Goal: Check status: Check status

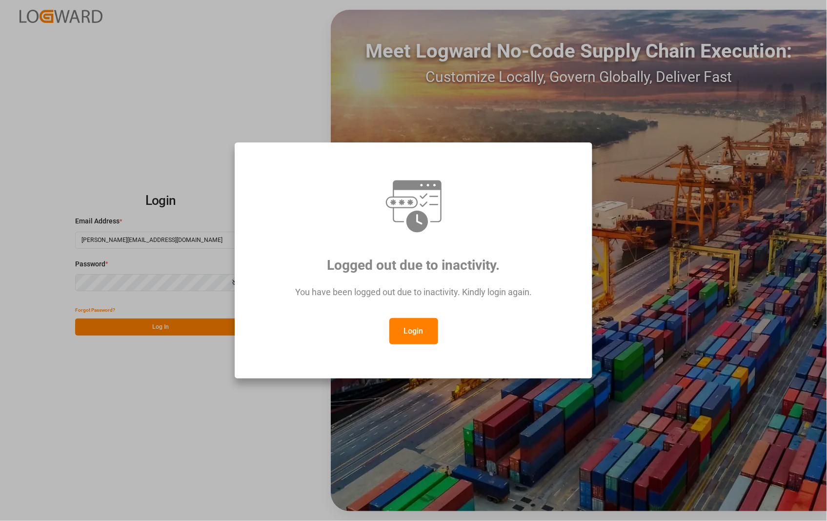
click at [402, 327] on button "Login" at bounding box center [413, 331] width 49 height 26
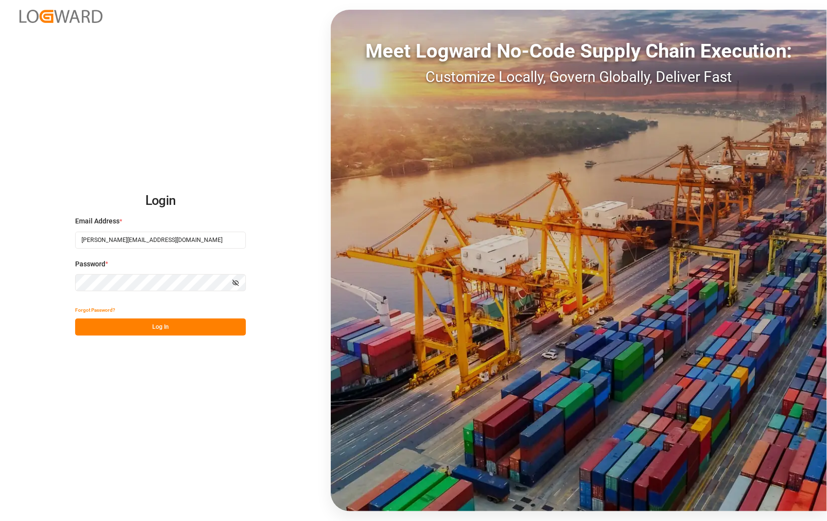
click at [153, 326] on button "Log In" at bounding box center [160, 327] width 171 height 17
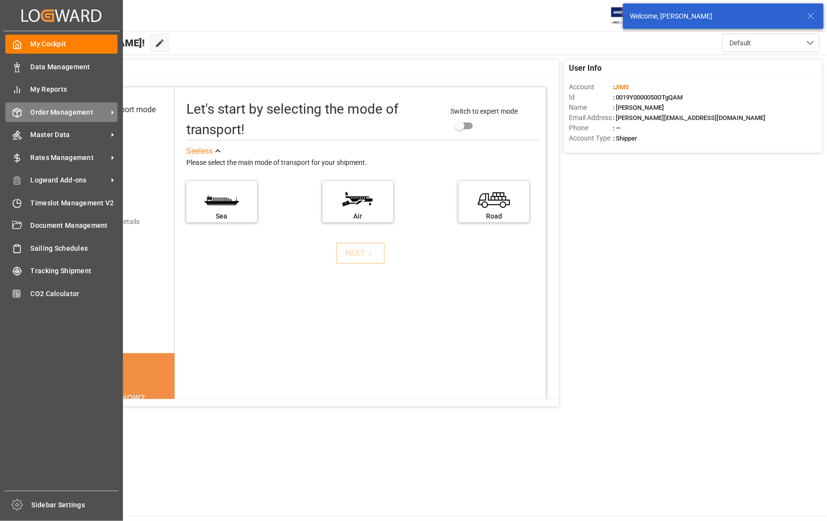
click at [52, 114] on span "Order Management" at bounding box center [69, 112] width 77 height 10
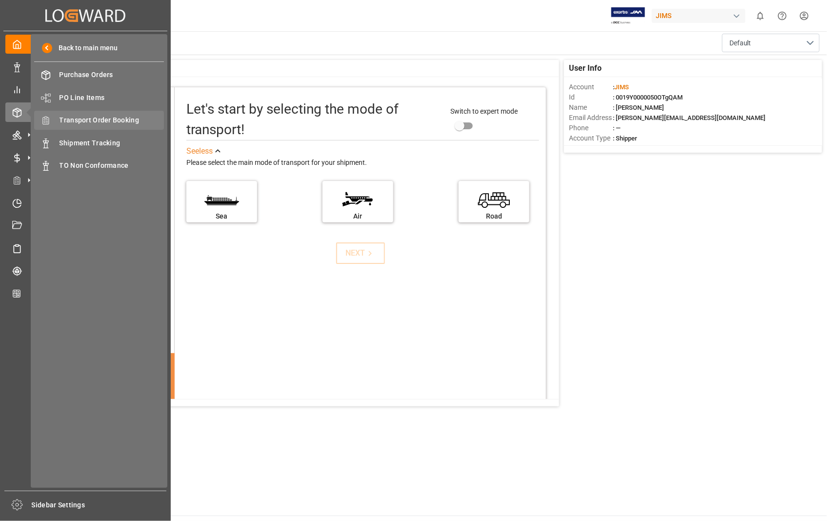
click at [81, 122] on span "Transport Order Booking" at bounding box center [112, 120] width 105 height 10
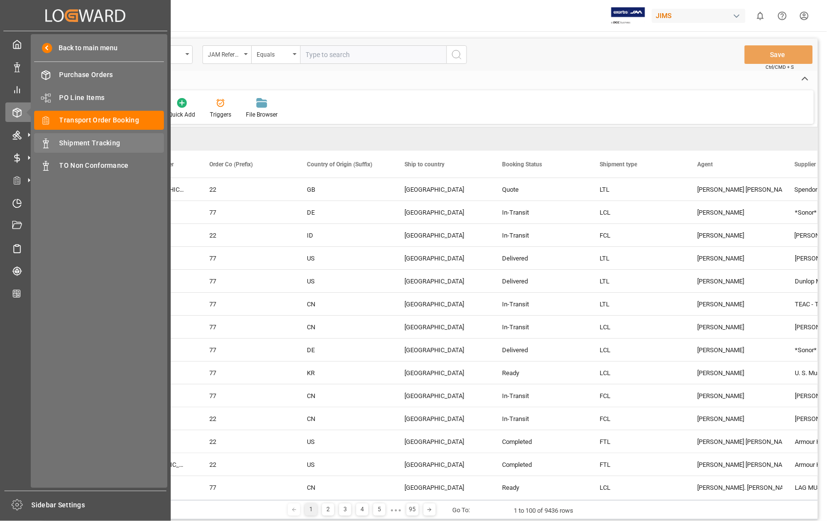
click at [82, 142] on span "Shipment Tracking" at bounding box center [112, 143] width 105 height 10
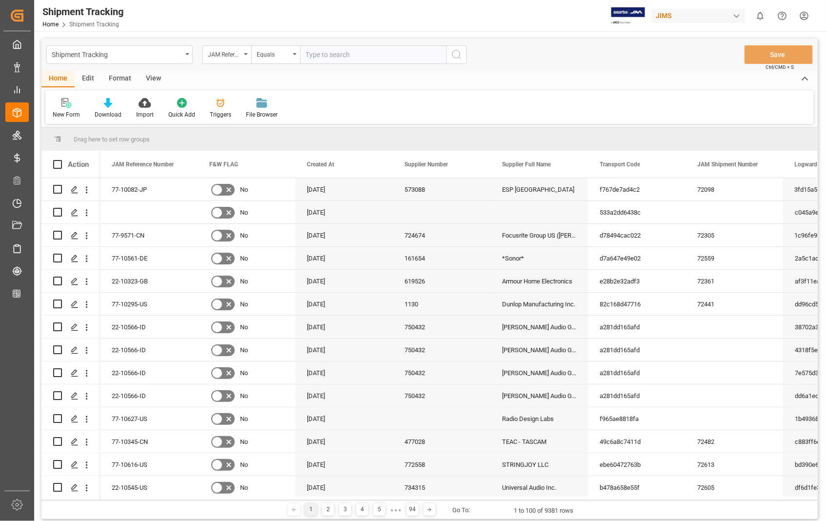
click at [335, 53] on input "text" at bounding box center [373, 54] width 146 height 19
paste input "22-10615-US"
type input "22-10615-US"
click at [457, 51] on icon "search button" at bounding box center [457, 55] width 12 height 12
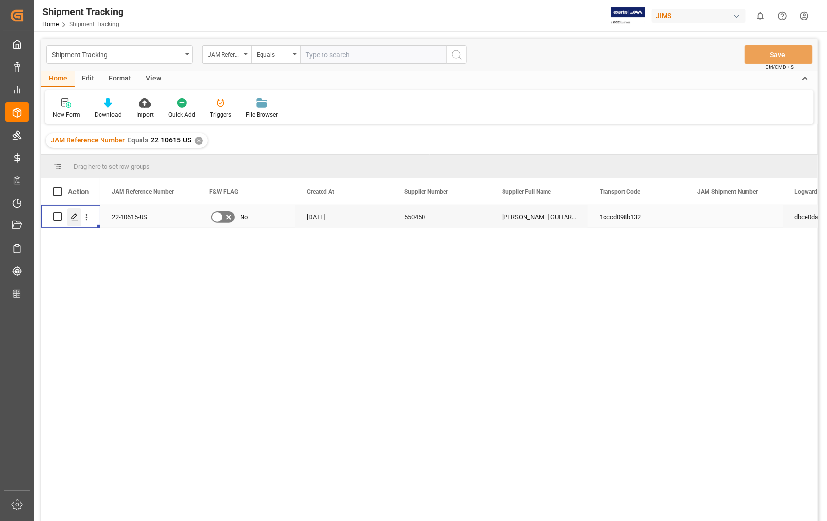
click at [75, 220] on icon "Press SPACE to select this row." at bounding box center [75, 217] width 8 height 8
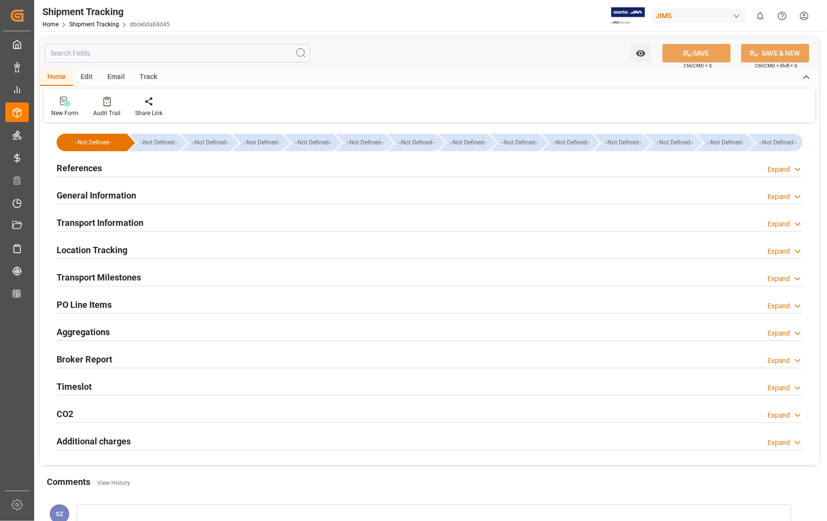
type input "[DATE]"
click at [81, 170] on h2 "References" at bounding box center [79, 167] width 45 height 13
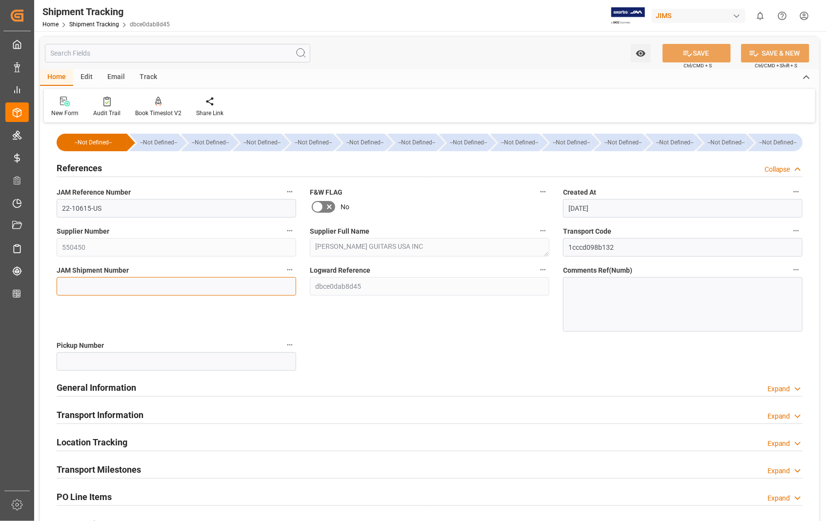
click at [89, 283] on input at bounding box center [177, 286] width 240 height 19
click at [158, 289] on input at bounding box center [177, 286] width 240 height 19
click at [158, 288] on input at bounding box center [177, 286] width 240 height 19
paste input "72634"
type input "72634"
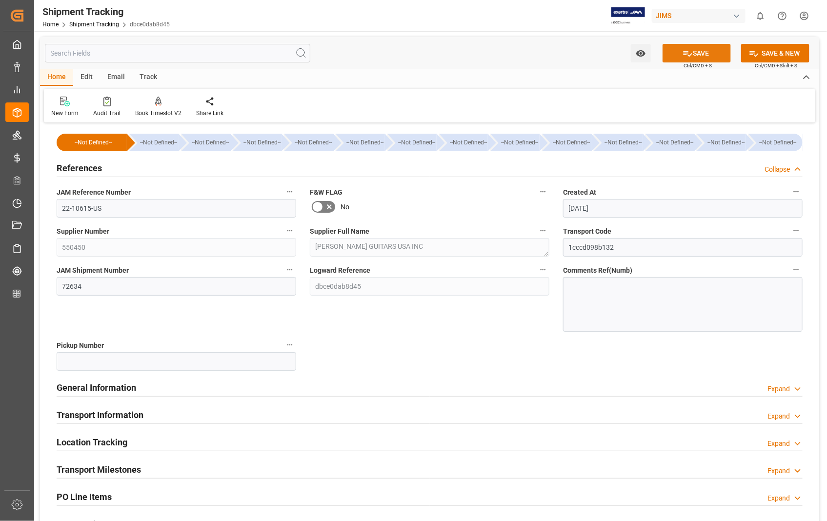
click at [696, 52] on button "SAVE" at bounding box center [696, 53] width 68 height 19
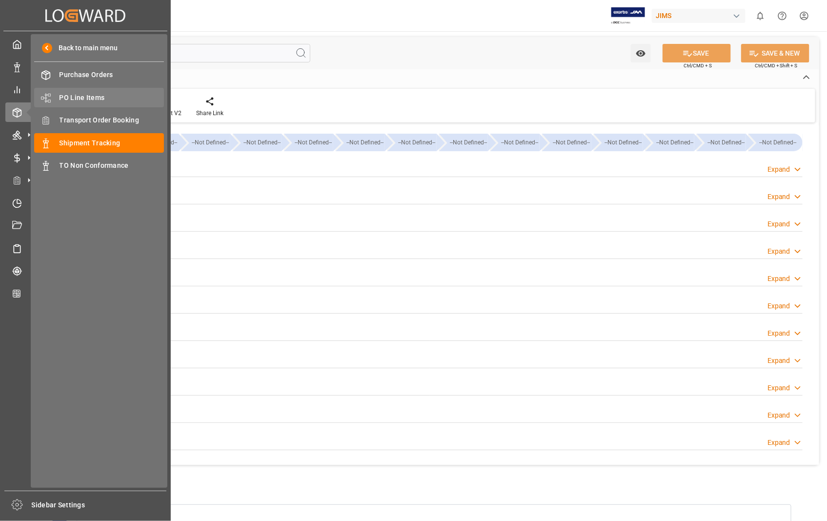
click at [80, 90] on div "PO Line Items PO Line Items" at bounding box center [99, 97] width 130 height 19
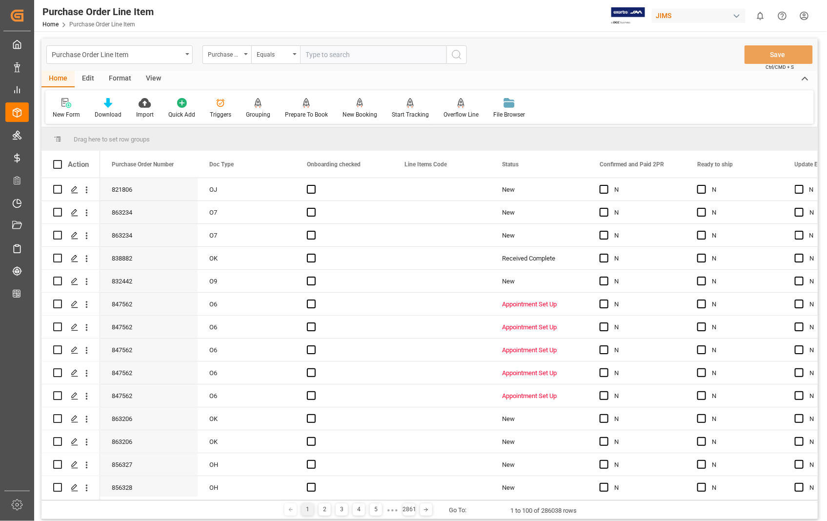
click at [338, 55] on input "text" at bounding box center [373, 54] width 146 height 19
type input "821806"
click at [459, 51] on circle "search button" at bounding box center [456, 54] width 8 height 8
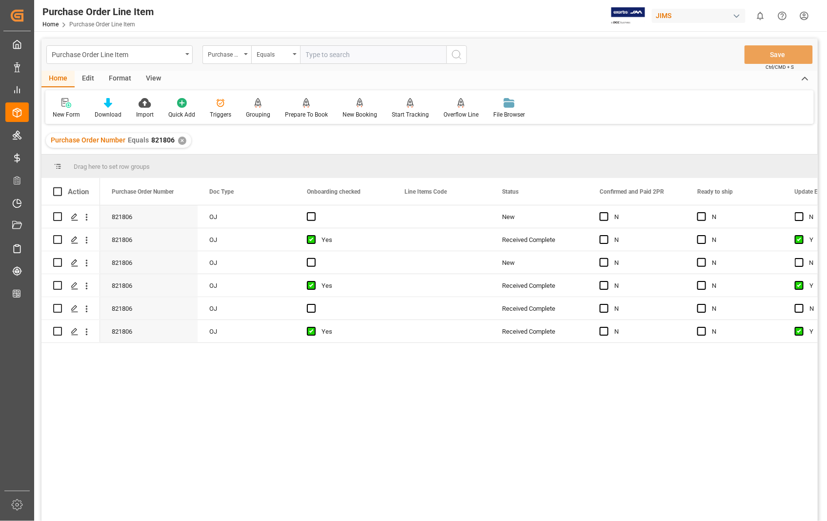
click at [152, 79] on div "View" at bounding box center [154, 79] width 30 height 17
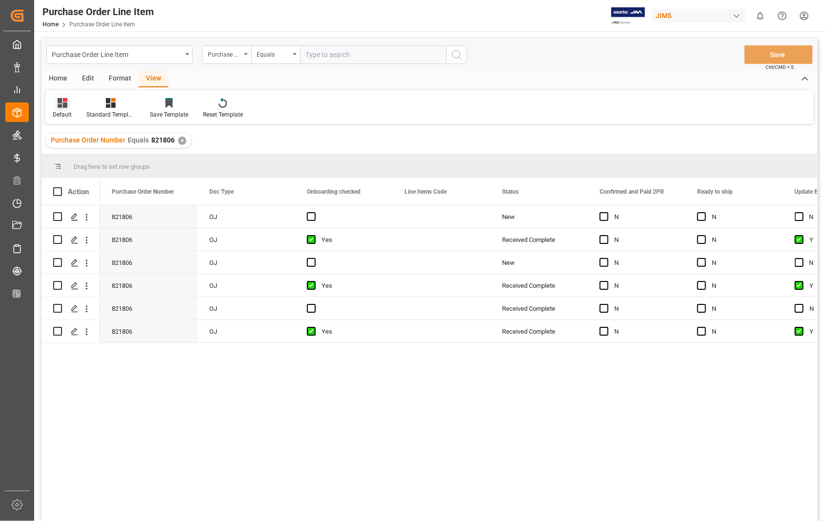
click at [66, 114] on div "Default" at bounding box center [62, 114] width 19 height 9
click at [75, 154] on div "Sophia setting." at bounding box center [100, 158] width 85 height 10
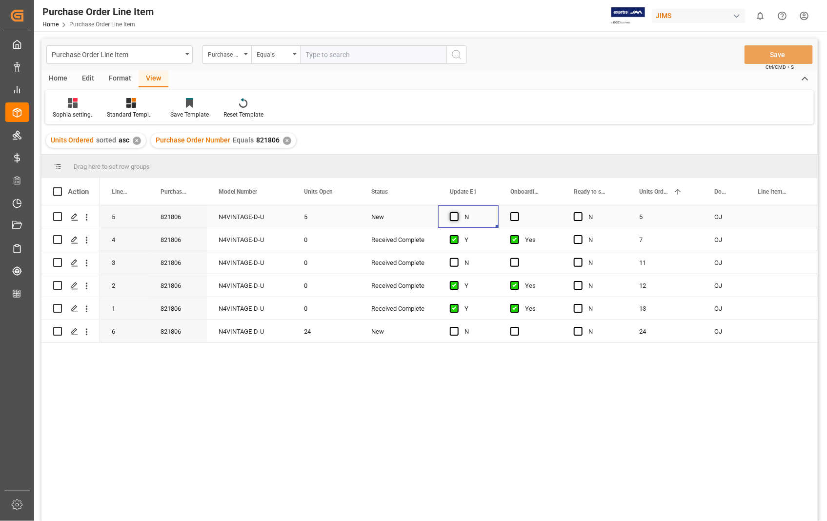
click at [450, 215] on span "Press SPACE to select this row." at bounding box center [454, 216] width 9 height 9
click at [457, 212] on input "Press SPACE to select this row." at bounding box center [457, 212] width 0 height 0
click at [511, 213] on span "Press SPACE to select this row." at bounding box center [514, 216] width 9 height 9
click at [518, 212] on input "Press SPACE to select this row." at bounding box center [518, 212] width 0 height 0
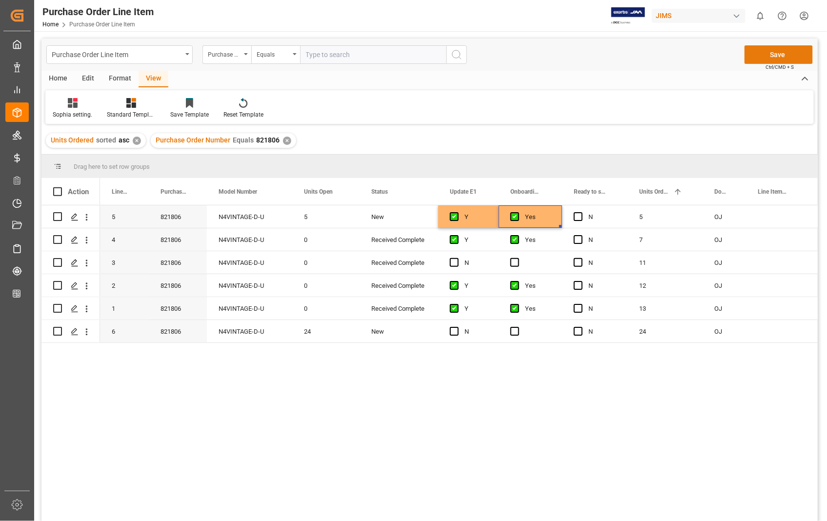
click at [780, 57] on button "Save" at bounding box center [778, 54] width 68 height 19
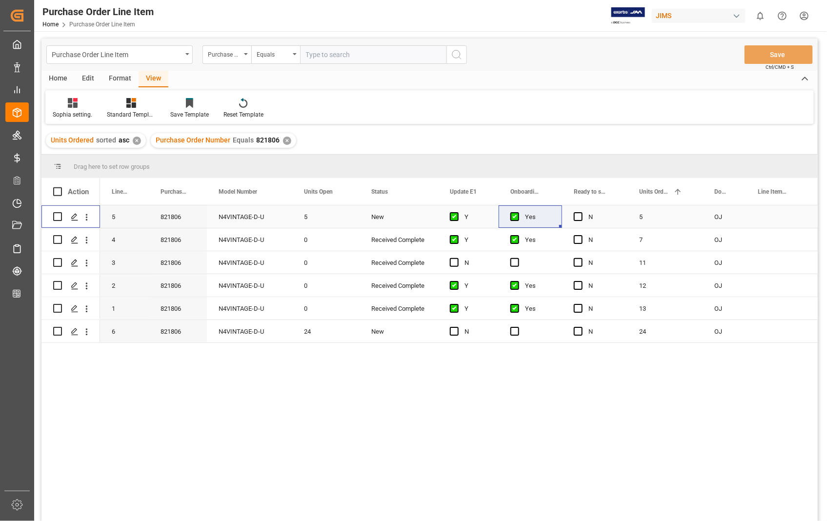
click at [56, 216] on input "Press Space to toggle row selection (unchecked)" at bounding box center [57, 216] width 9 height 9
checkbox input "true"
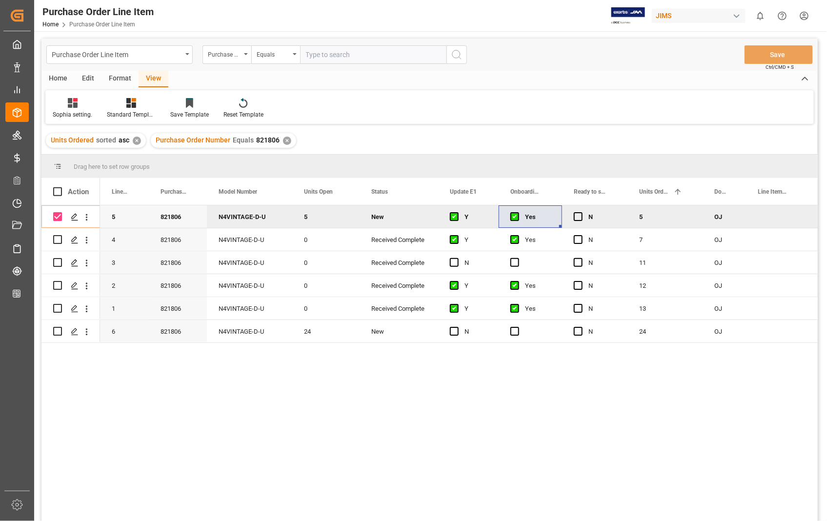
click at [56, 74] on div "Home" at bounding box center [57, 79] width 33 height 17
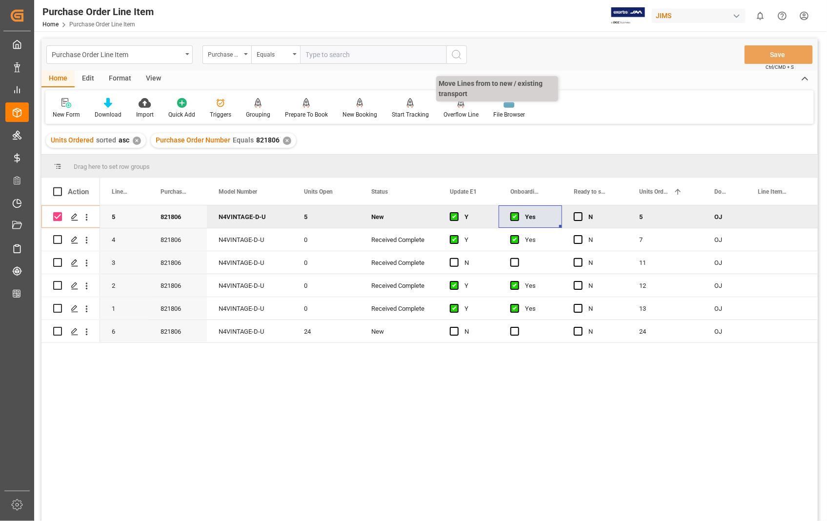
click at [458, 106] on icon at bounding box center [461, 103] width 7 height 10
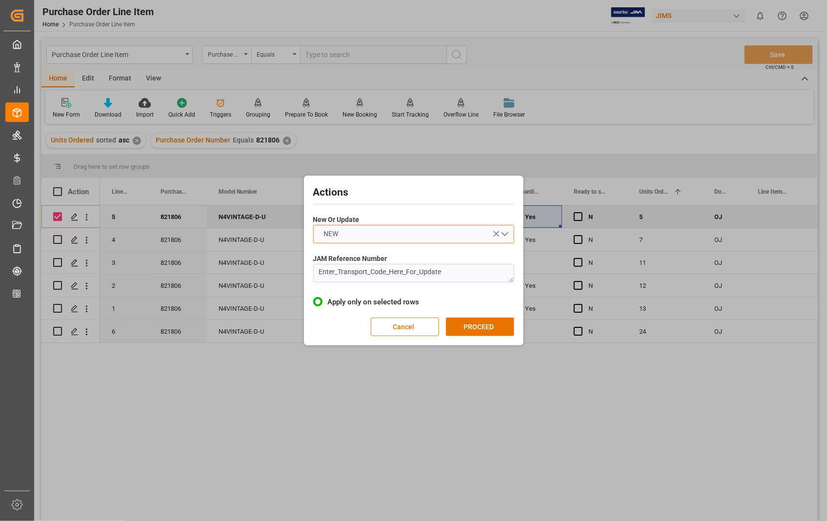
click at [509, 233] on button "NEW" at bounding box center [413, 234] width 201 height 19
click at [509, 233] on div "NEW" at bounding box center [414, 236] width 200 height 20
click at [508, 233] on button "NEW" at bounding box center [413, 234] width 201 height 19
click at [383, 260] on div "UPDATE" at bounding box center [414, 257] width 200 height 20
drag, startPoint x: 460, startPoint y: 279, endPoint x: 308, endPoint y: 268, distance: 152.6
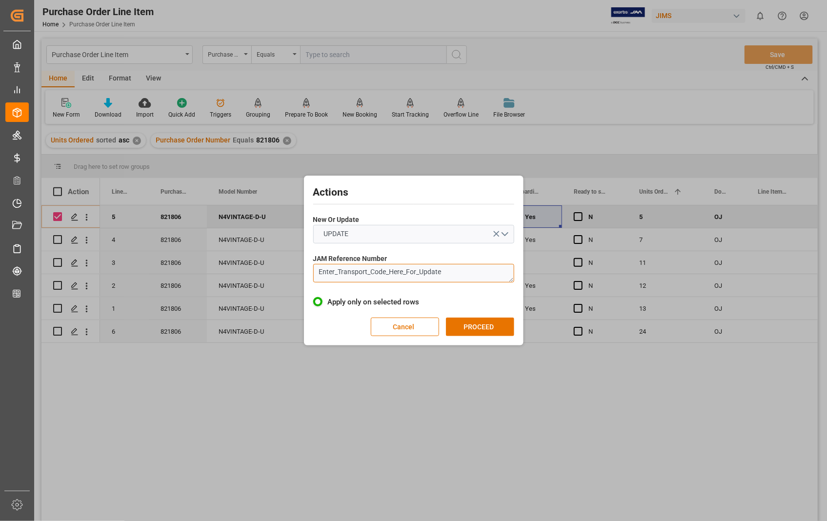
click at [308, 268] on div "Actions New Or Update UPDATE JAM Reference Number Enter_Transport_Code_Here_For…" at bounding box center [413, 260] width 215 height 165
paste textarea "22-10615-US"
type textarea "22-10615-US"
click at [460, 325] on button "PROCEED" at bounding box center [480, 327] width 68 height 19
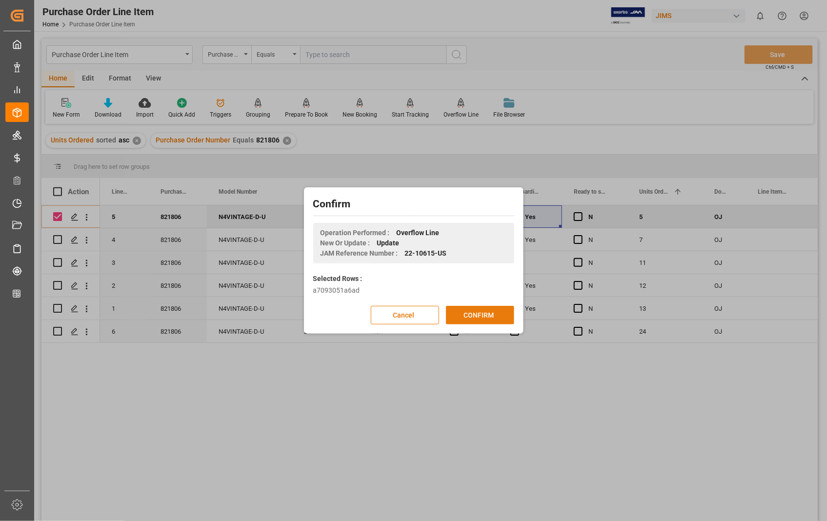
click at [471, 308] on button "CONFIRM" at bounding box center [480, 315] width 68 height 19
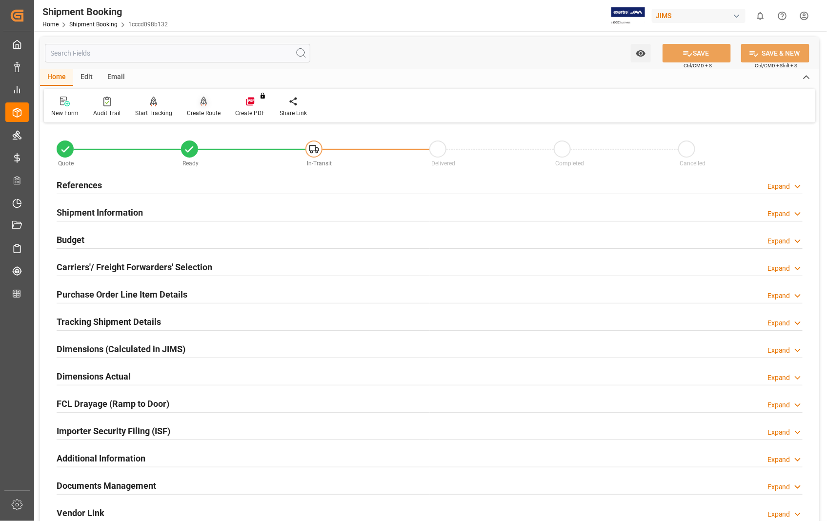
click at [206, 117] on div "Create Route" at bounding box center [204, 113] width 34 height 9
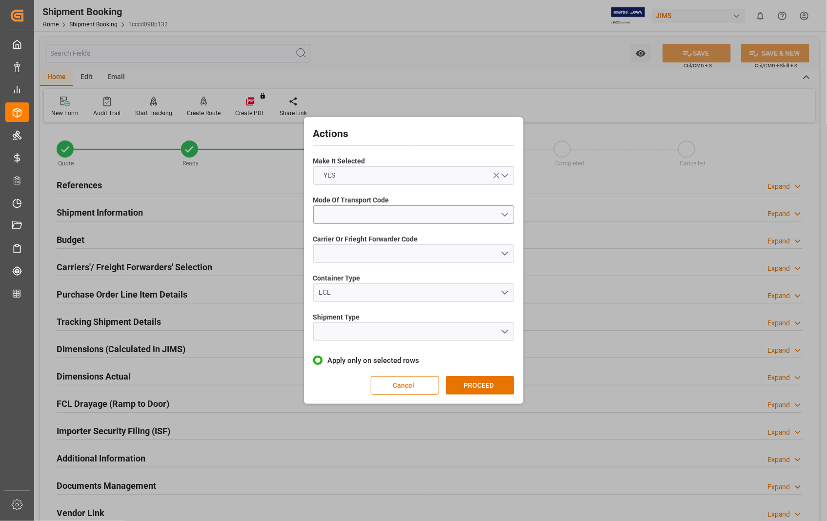
click at [505, 212] on button "open menu" at bounding box center [413, 214] width 201 height 19
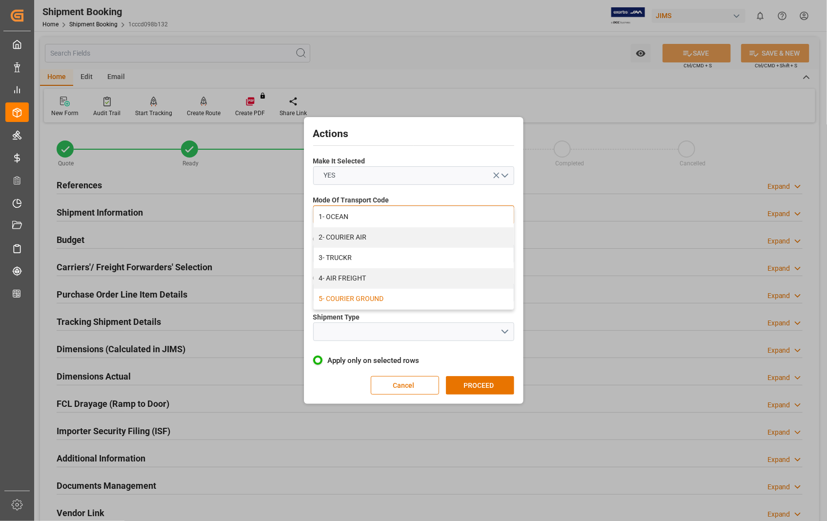
click at [348, 299] on div "5- COURIER GROUND" at bounding box center [414, 299] width 200 height 20
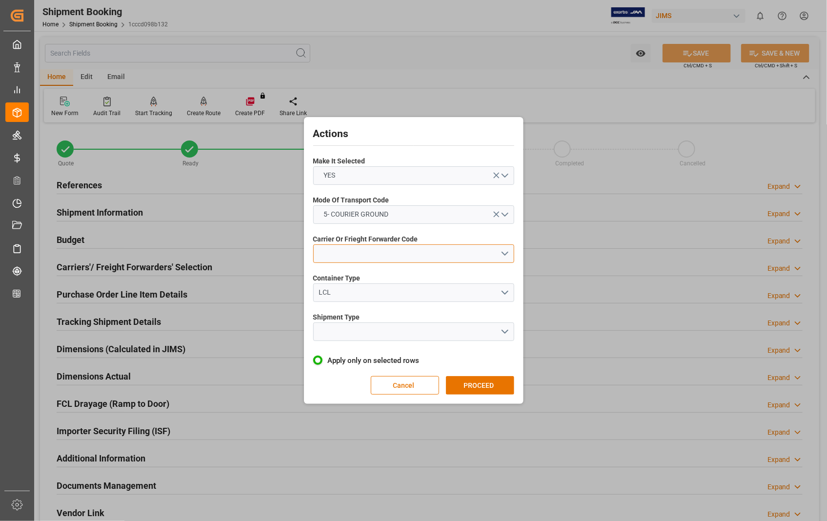
click at [506, 252] on button "open menu" at bounding box center [413, 253] width 201 height 19
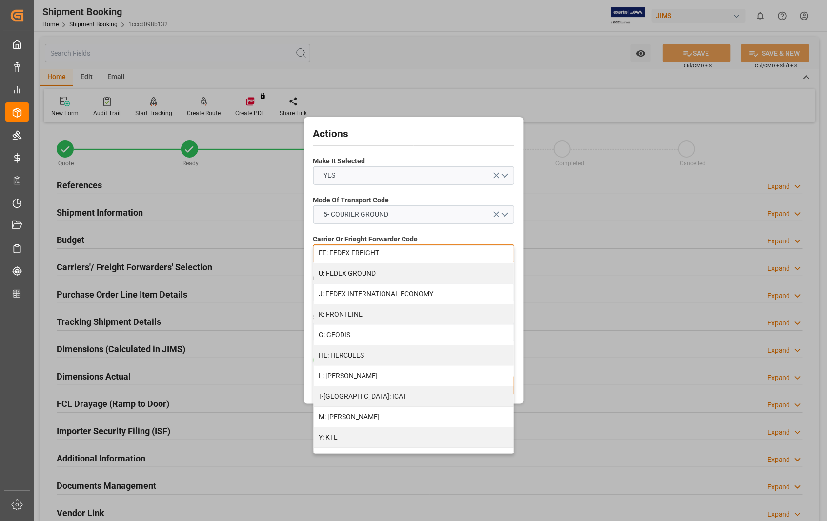
scroll to position [271, 0]
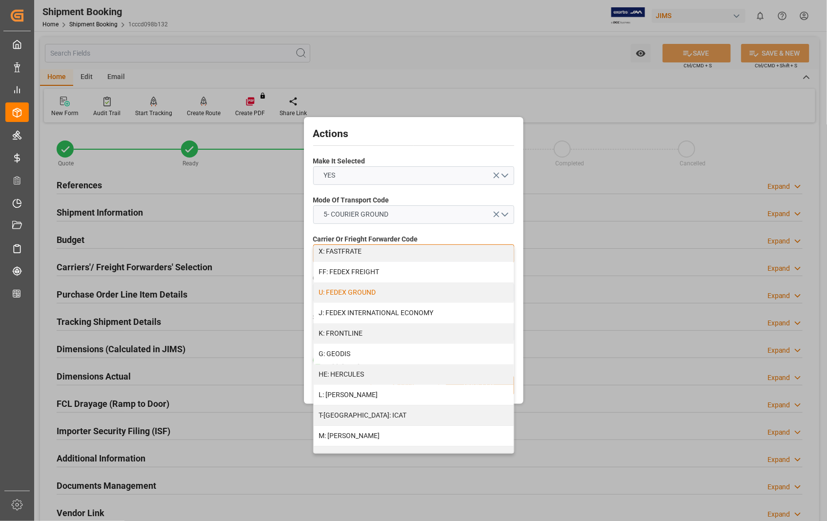
click at [372, 296] on div "U: FEDEX GROUND" at bounding box center [414, 292] width 200 height 20
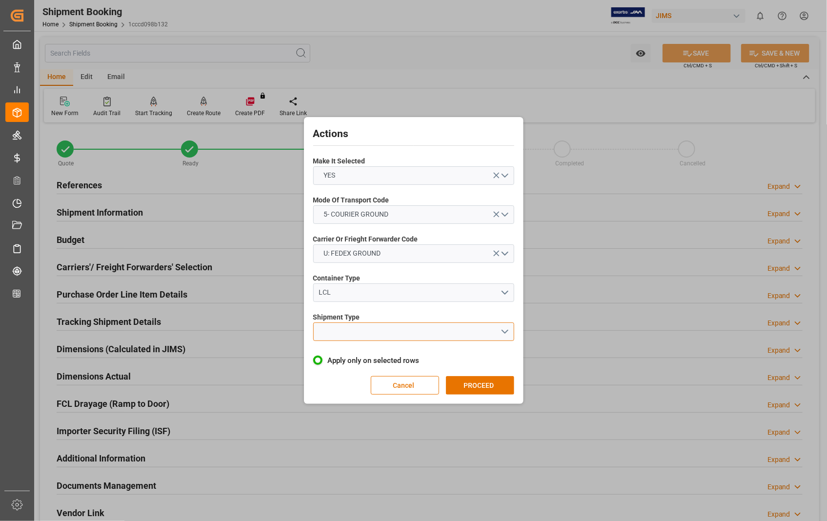
click at [506, 335] on button "open menu" at bounding box center [413, 331] width 201 height 19
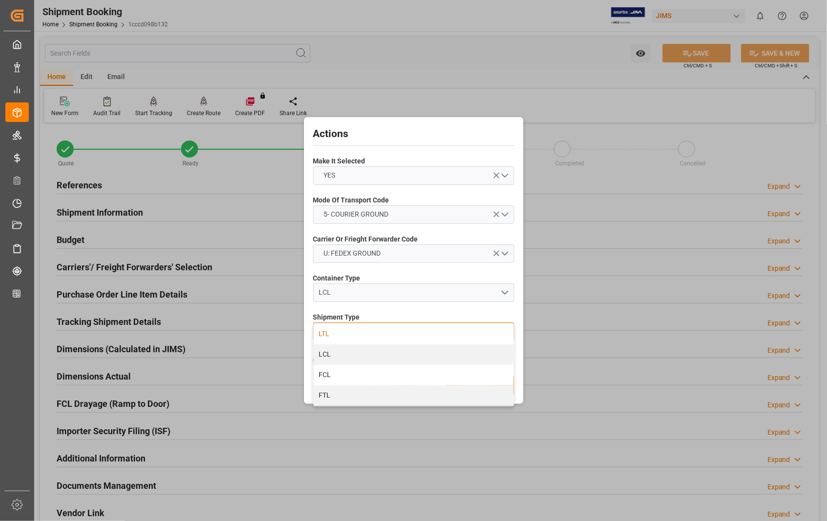
click at [340, 335] on div "LTL" at bounding box center [414, 334] width 200 height 20
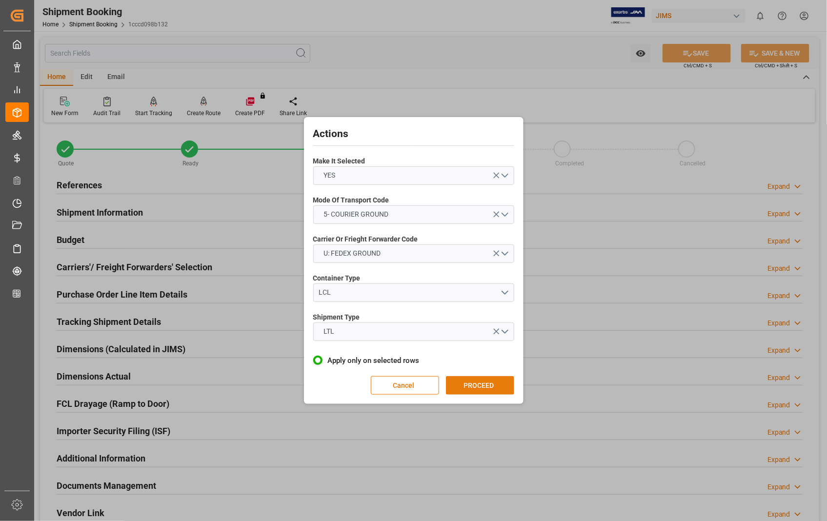
click at [477, 388] on button "PROCEED" at bounding box center [480, 385] width 68 height 19
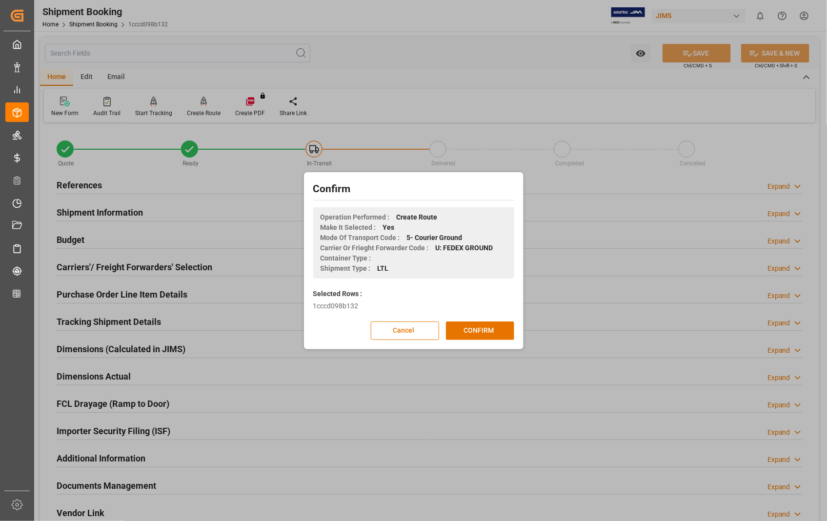
click at [477, 317] on div "Confirm Operation Performed : Create Route Make It Selected : Yes Mode Of Trans…" at bounding box center [413, 261] width 215 height 172
click at [472, 328] on button "CONFIRM" at bounding box center [480, 330] width 68 height 19
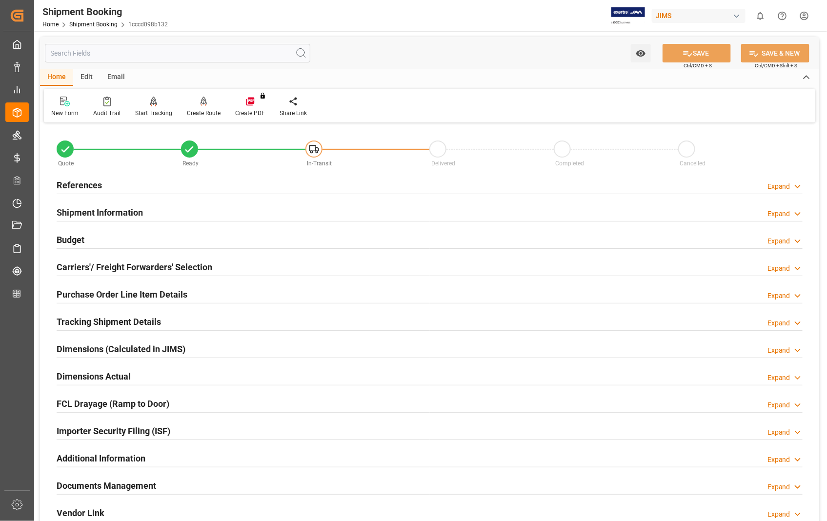
click at [138, 484] on h2 "Documents Management" at bounding box center [107, 485] width 100 height 13
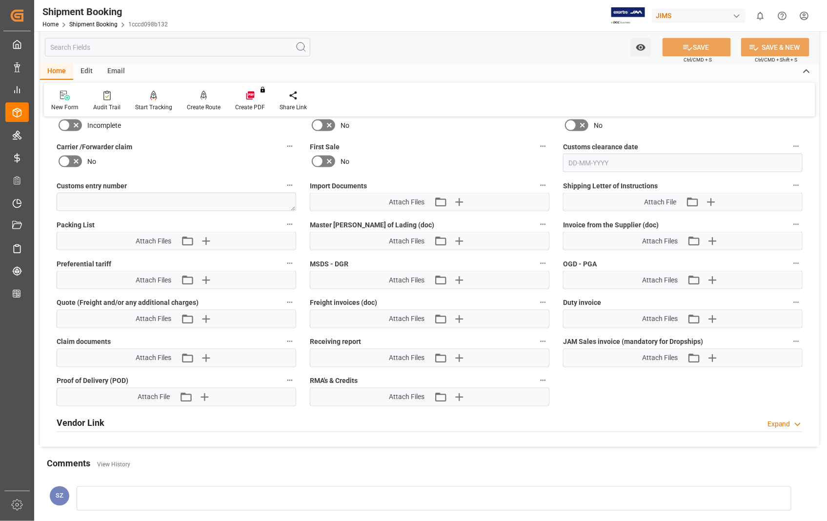
scroll to position [488, 0]
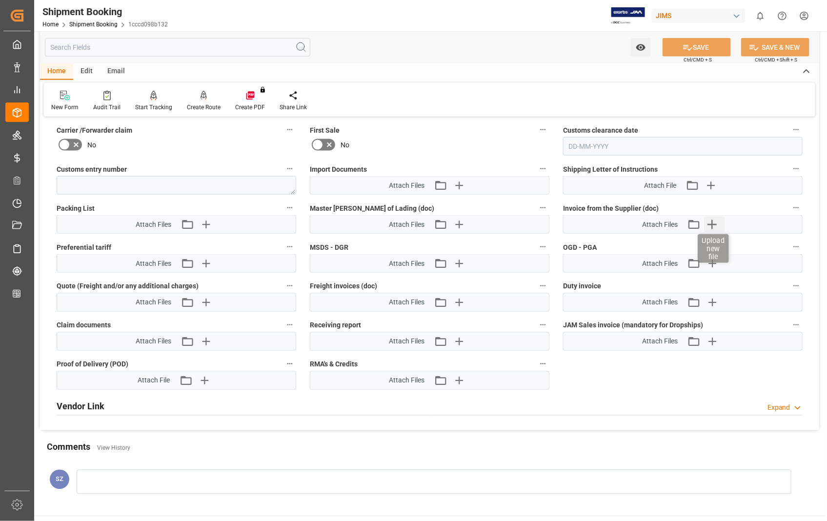
click at [714, 225] on icon "button" at bounding box center [712, 225] width 16 height 16
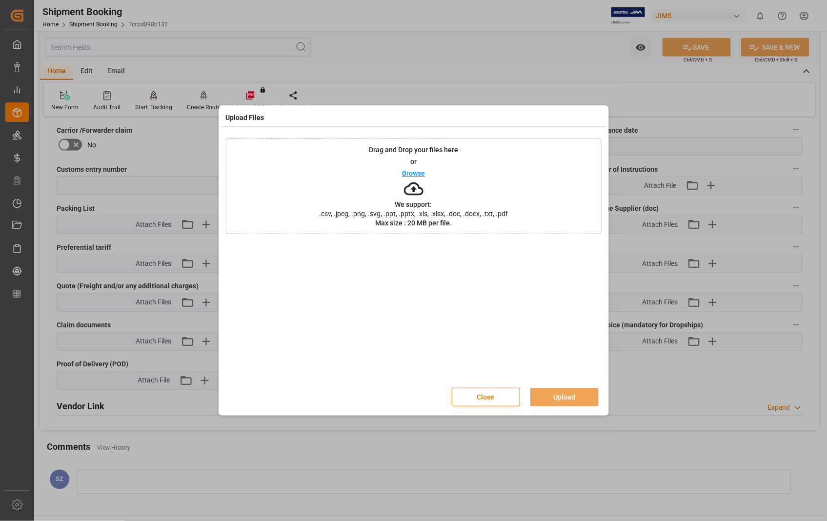
click at [413, 170] on p "Browse" at bounding box center [413, 173] width 23 height 7
click at [568, 401] on button "Upload" at bounding box center [564, 397] width 68 height 19
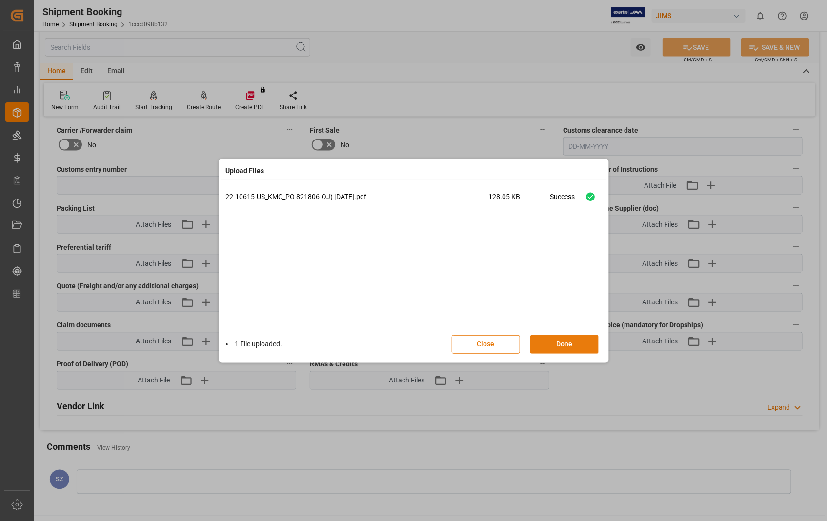
click at [561, 340] on button "Done" at bounding box center [564, 344] width 68 height 19
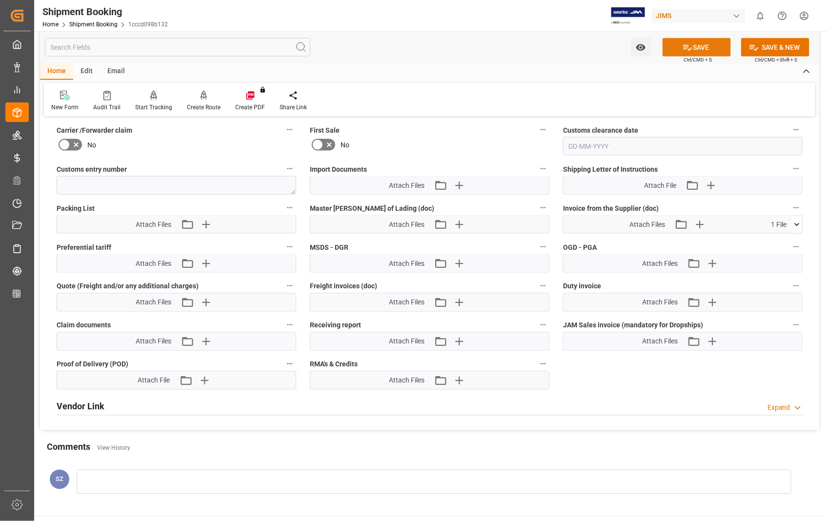
click at [701, 41] on button "SAVE" at bounding box center [696, 47] width 68 height 19
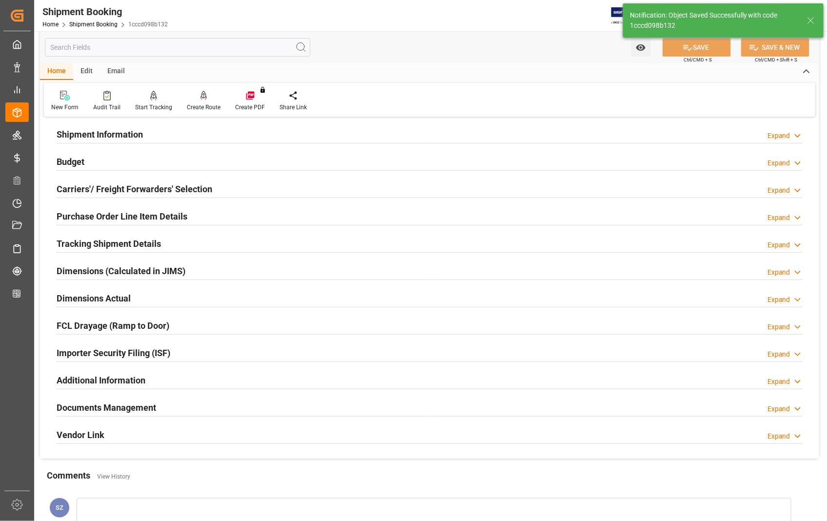
scroll to position [0, 0]
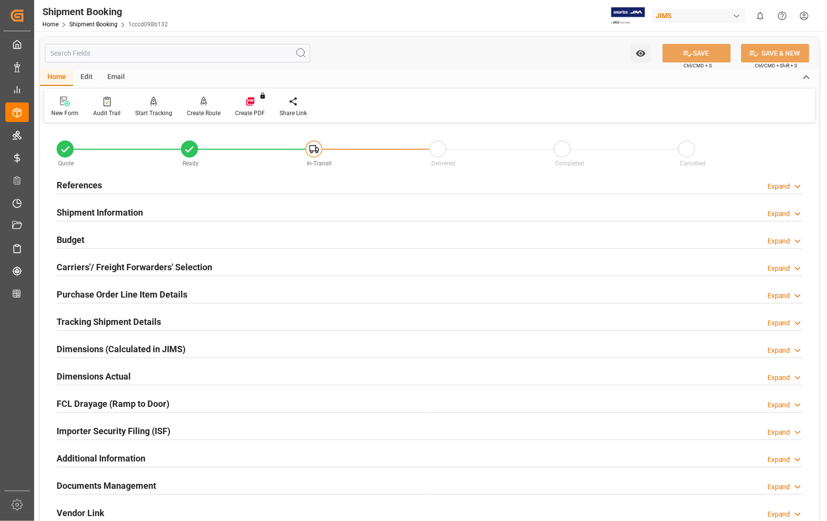
click at [117, 382] on h2 "Dimensions Actual" at bounding box center [94, 376] width 74 height 13
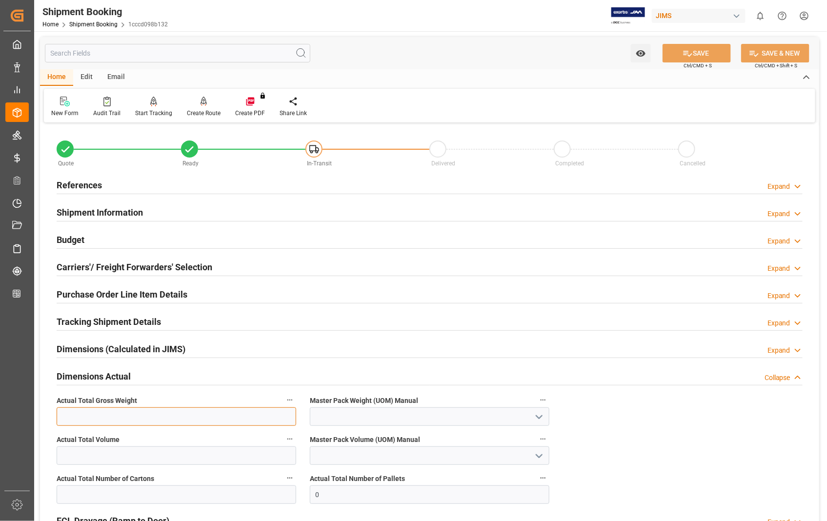
click at [116, 416] on input "text" at bounding box center [177, 416] width 240 height 19
type input "115"
click at [538, 419] on icon "open menu" at bounding box center [539, 417] width 12 height 12
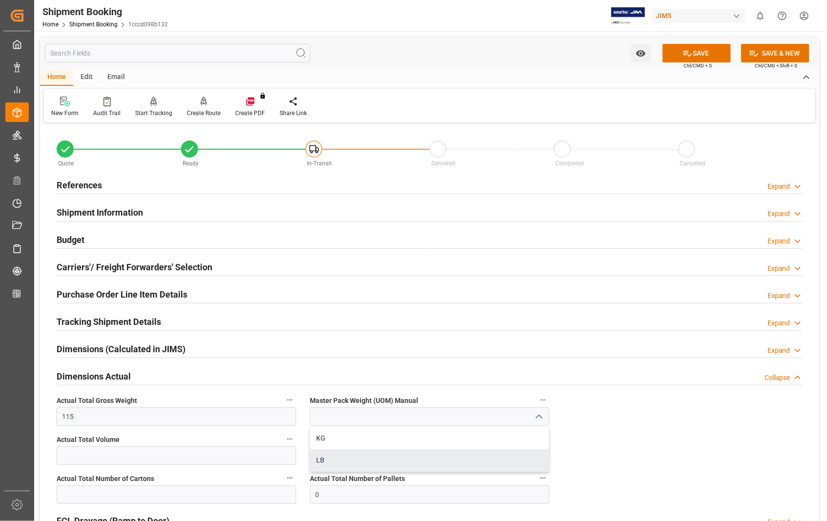
click at [333, 461] on div "LB" at bounding box center [429, 460] width 239 height 22
type input "LB"
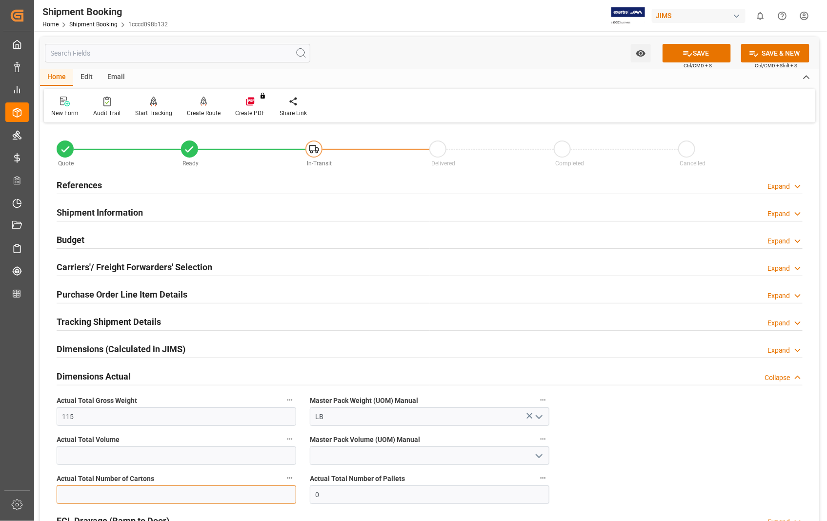
click at [234, 498] on input "text" at bounding box center [177, 494] width 240 height 19
type input "5"
click at [706, 50] on button "SAVE" at bounding box center [696, 53] width 68 height 19
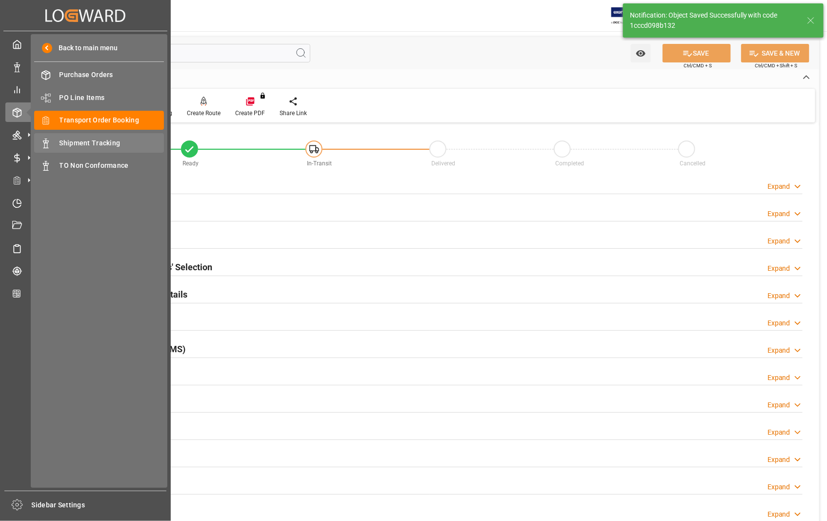
click at [84, 142] on span "Shipment Tracking" at bounding box center [112, 143] width 105 height 10
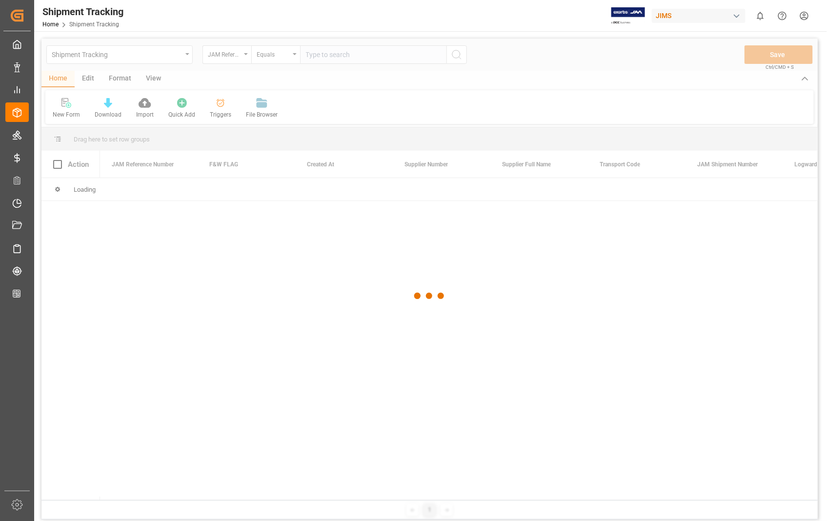
click at [372, 57] on div at bounding box center [429, 296] width 776 height 515
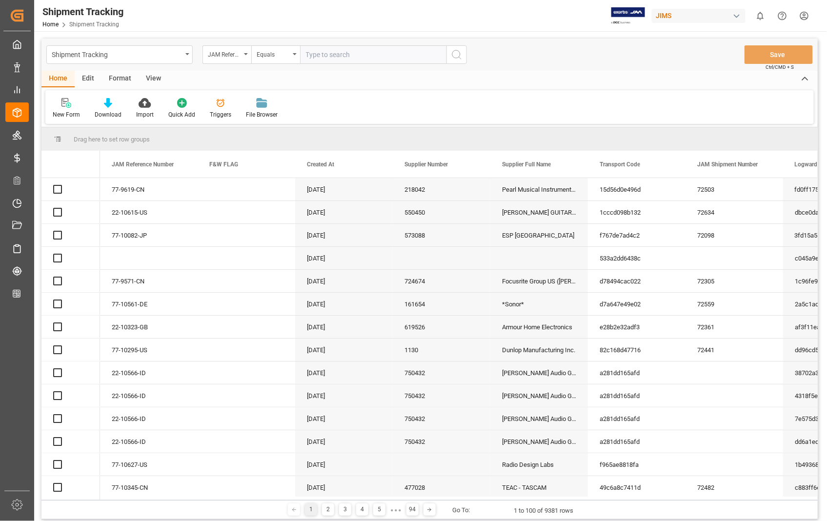
click at [364, 55] on input "text" at bounding box center [373, 54] width 146 height 19
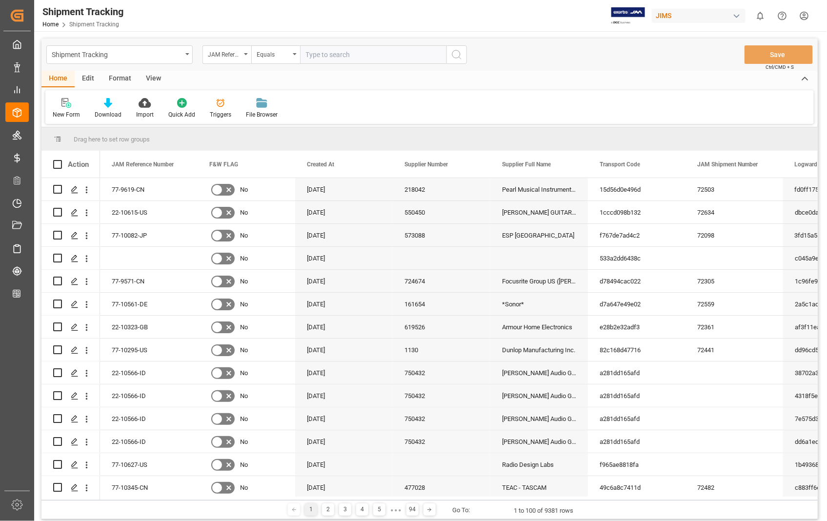
click at [364, 55] on input "text" at bounding box center [373, 54] width 146 height 19
paste input "22-10615-US"
type input "22-10615-US"
click at [455, 52] on icon "search button" at bounding box center [457, 55] width 12 height 12
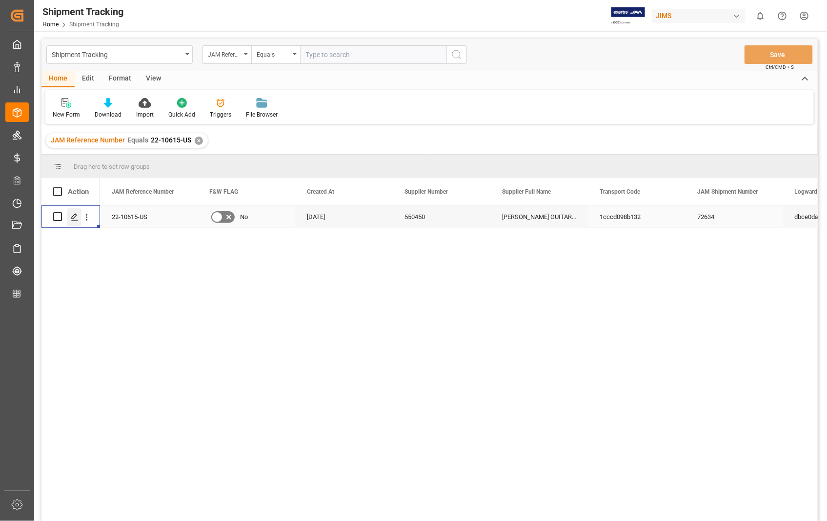
click at [74, 216] on icon "Press SPACE to select this row." at bounding box center [75, 217] width 8 height 8
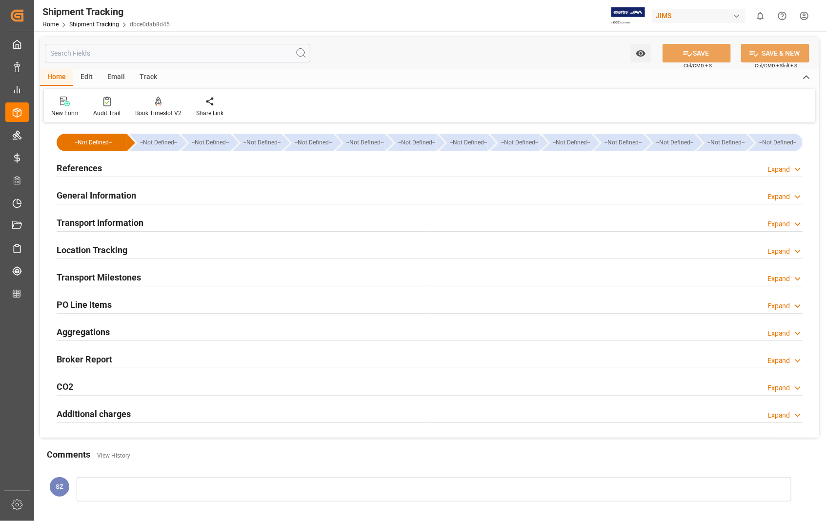
click at [118, 220] on h2 "Transport Information" at bounding box center [100, 222] width 87 height 13
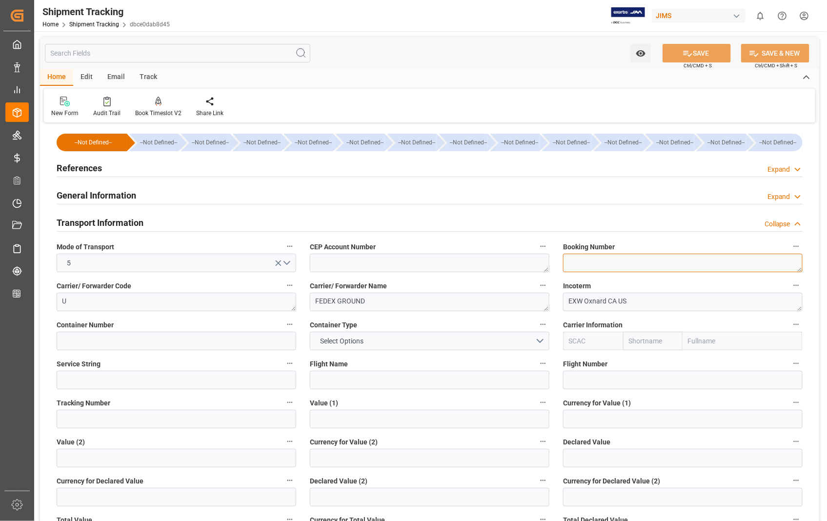
click at [571, 266] on textarea at bounding box center [683, 263] width 240 height 19
paste textarea "449802607556"
type textarea "449802607556"
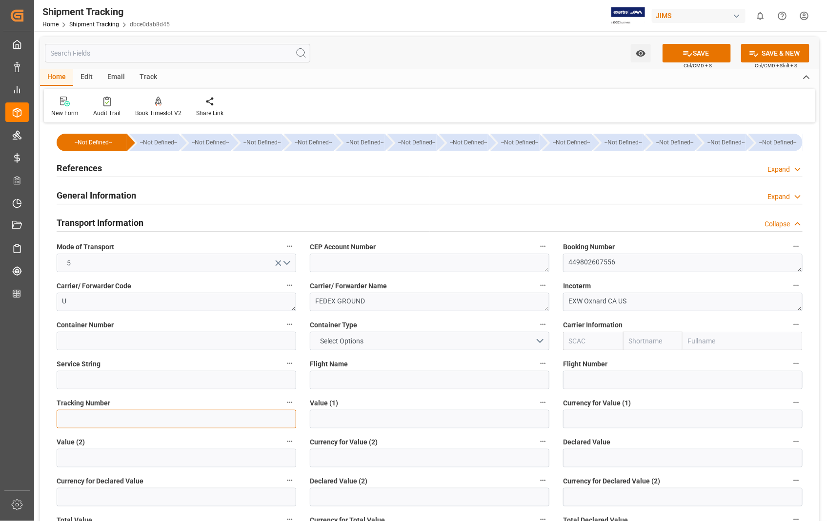
click at [81, 426] on input at bounding box center [177, 419] width 240 height 19
paste input "449802607556"
type input "449802607556"
click at [701, 50] on button "SAVE" at bounding box center [696, 53] width 68 height 19
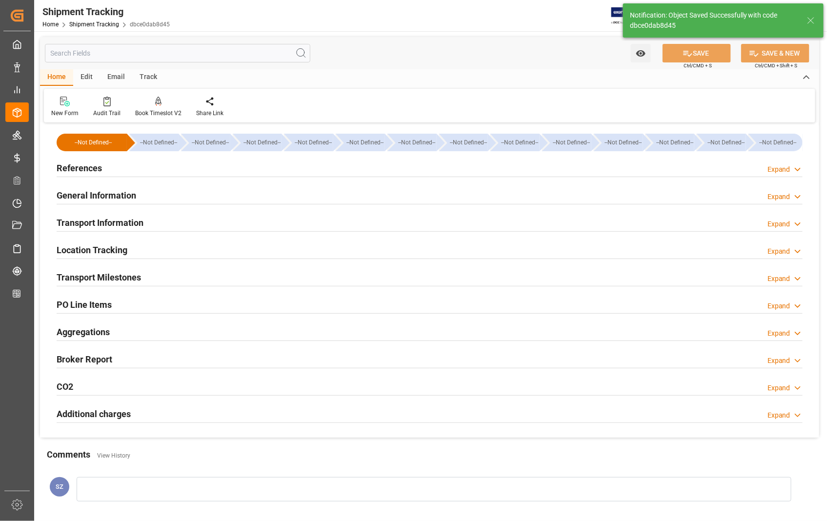
click at [125, 282] on h2 "Transport Milestones" at bounding box center [99, 277] width 84 height 13
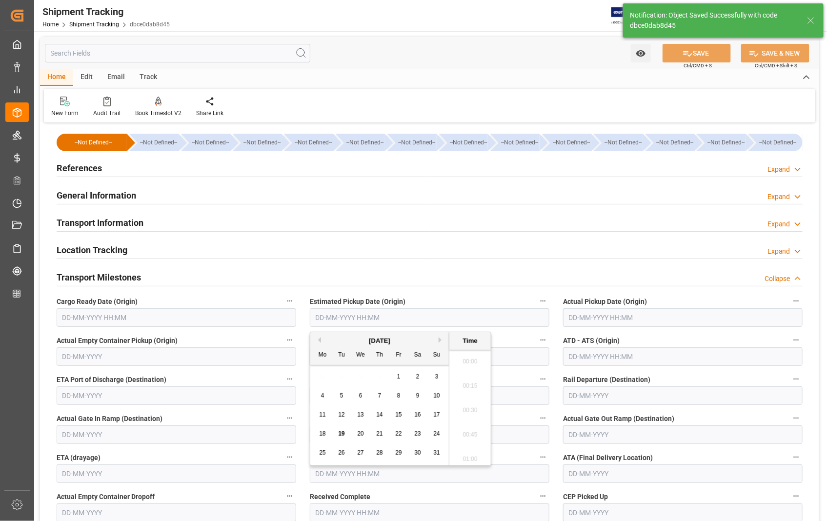
click at [457, 310] on input "text" at bounding box center [430, 317] width 240 height 19
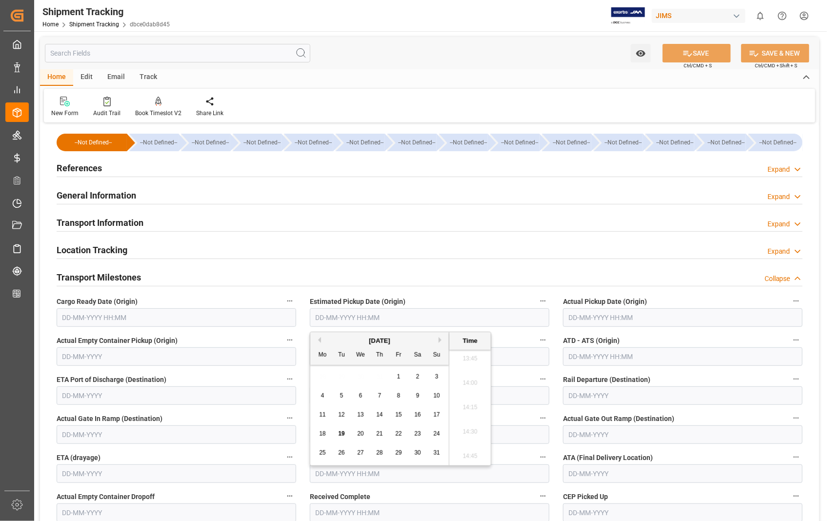
click at [398, 415] on span "15" at bounding box center [398, 414] width 6 height 7
type input "[DATE] 00:00"
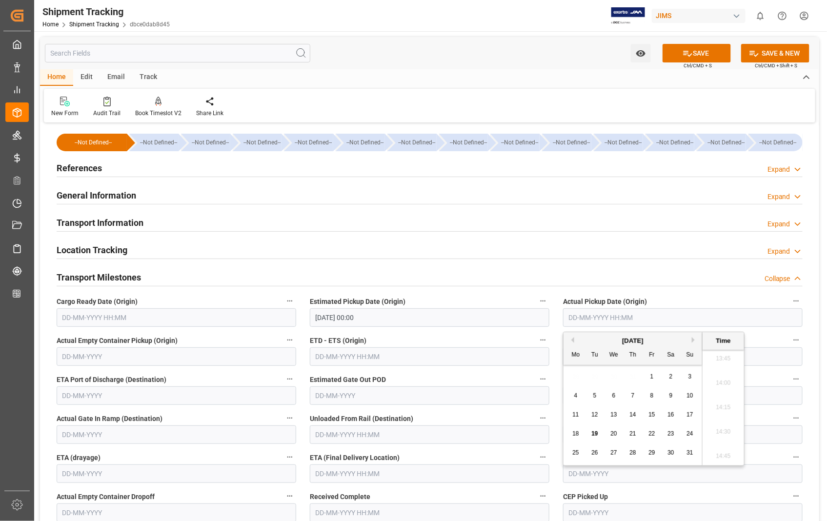
click at [618, 310] on input "text" at bounding box center [683, 317] width 240 height 19
click at [652, 416] on span "15" at bounding box center [651, 414] width 6 height 7
type input "[DATE] 00:00"
click at [438, 358] on input "text" at bounding box center [430, 356] width 240 height 19
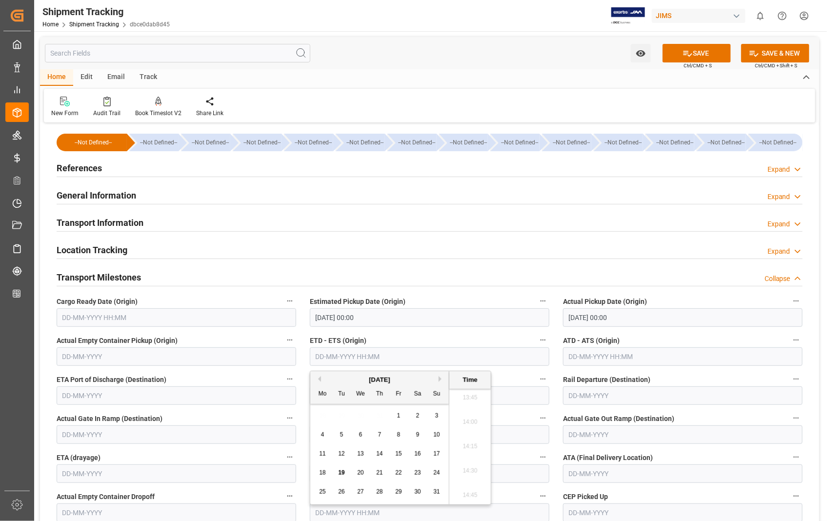
click at [400, 453] on span "15" at bounding box center [398, 453] width 6 height 7
type input "[DATE] 00:00"
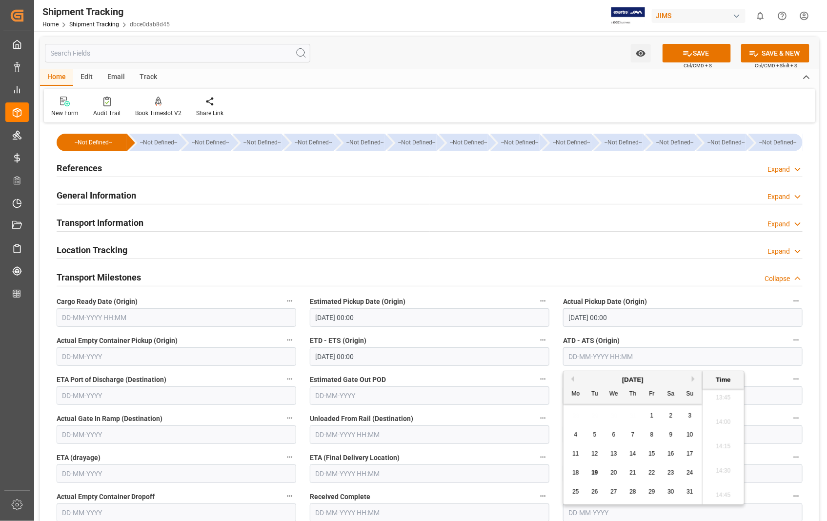
click at [661, 357] on input "text" at bounding box center [683, 356] width 240 height 19
click at [652, 452] on span "15" at bounding box center [651, 453] width 6 height 7
type input "[DATE] 00:00"
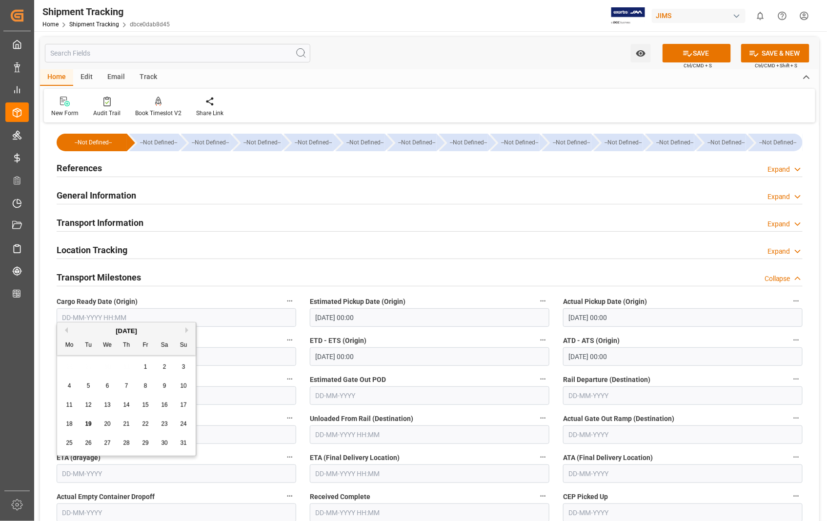
click at [154, 480] on input "text" at bounding box center [177, 473] width 240 height 19
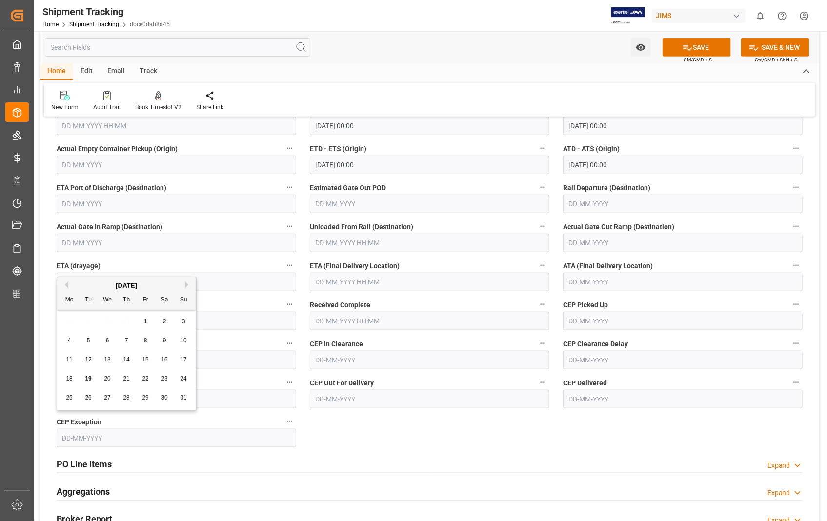
scroll to position [217, 0]
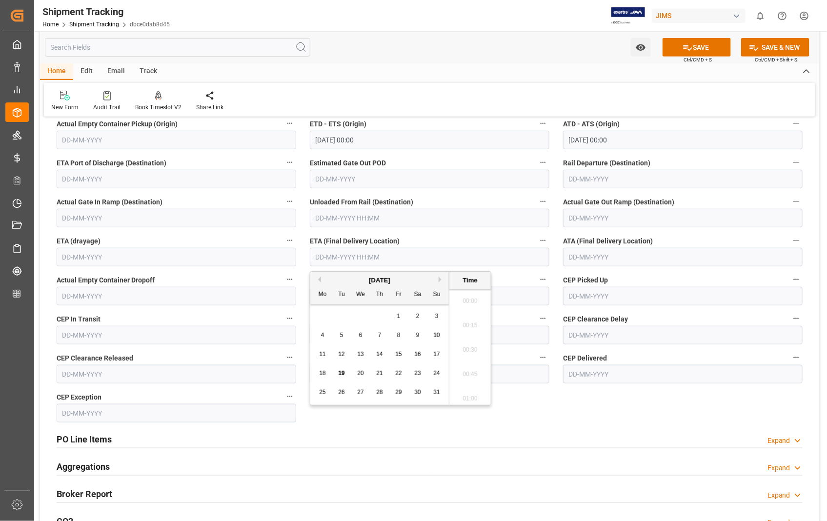
click at [411, 262] on input "text" at bounding box center [430, 257] width 240 height 19
click at [342, 372] on span "19" at bounding box center [341, 373] width 6 height 7
type input "[DATE] 00:00"
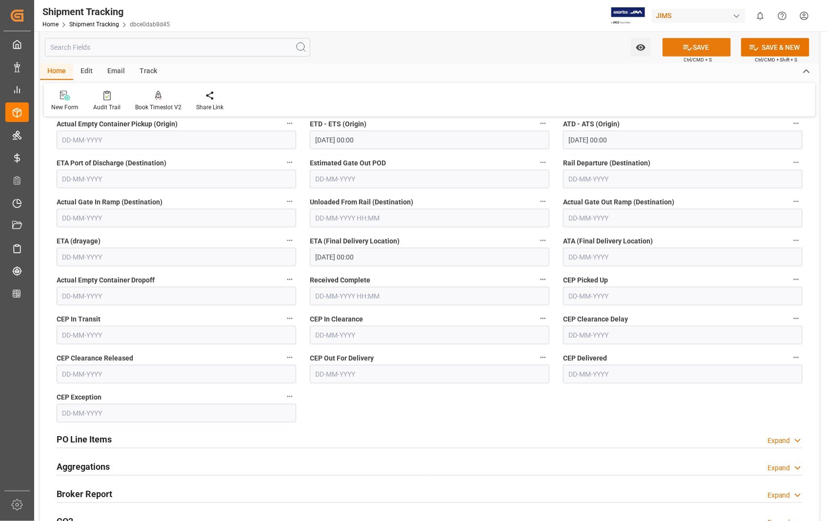
click at [692, 46] on button "SAVE" at bounding box center [696, 47] width 68 height 19
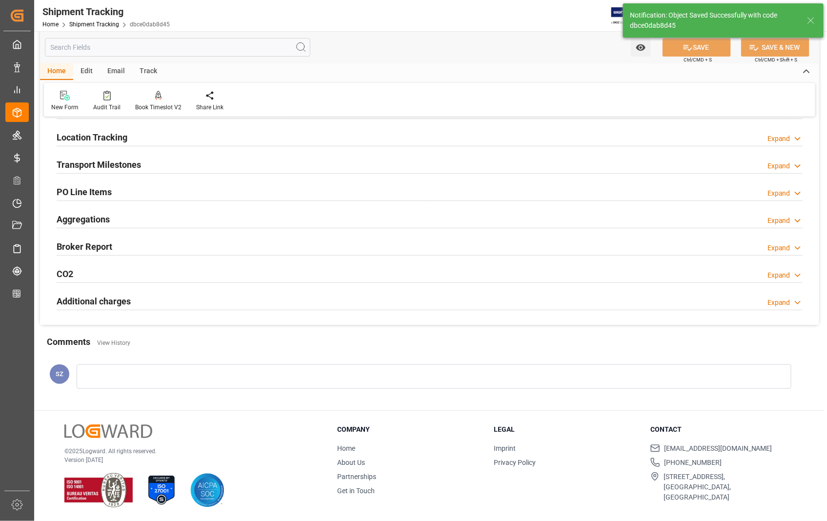
scroll to position [113, 0]
